Goal: Information Seeking & Learning: Find contact information

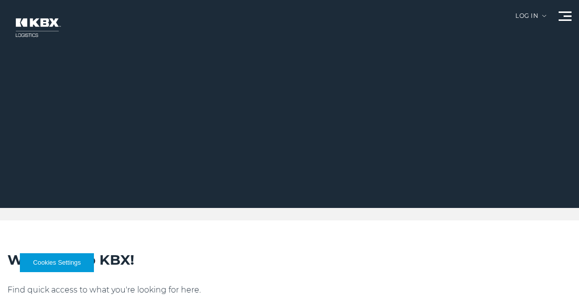
click at [563, 17] on div at bounding box center [565, 15] width 13 height 9
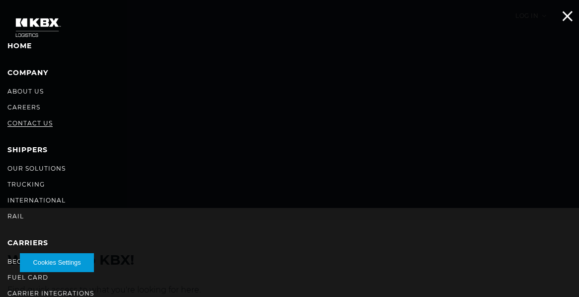
click at [25, 120] on link "Contact Us" at bounding box center [29, 122] width 45 height 7
